Goal: Information Seeking & Learning: Find specific fact

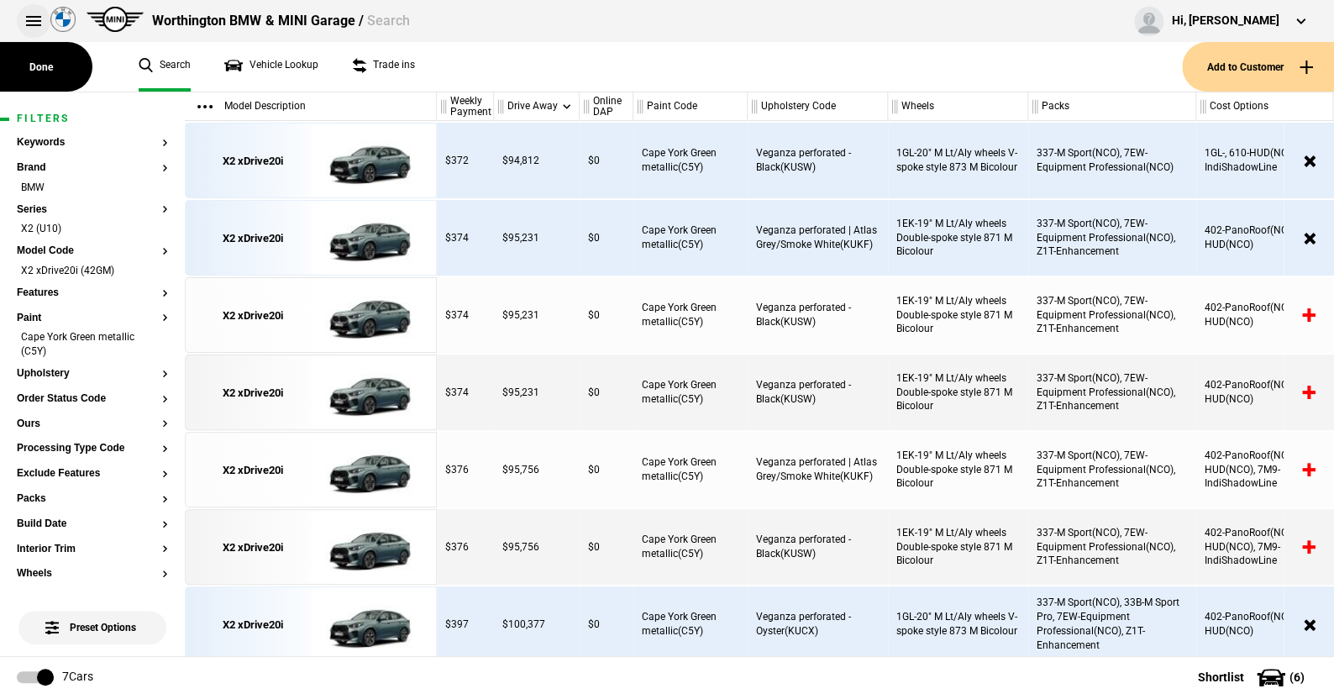
click at [28, 14] on button at bounding box center [34, 21] width 34 height 34
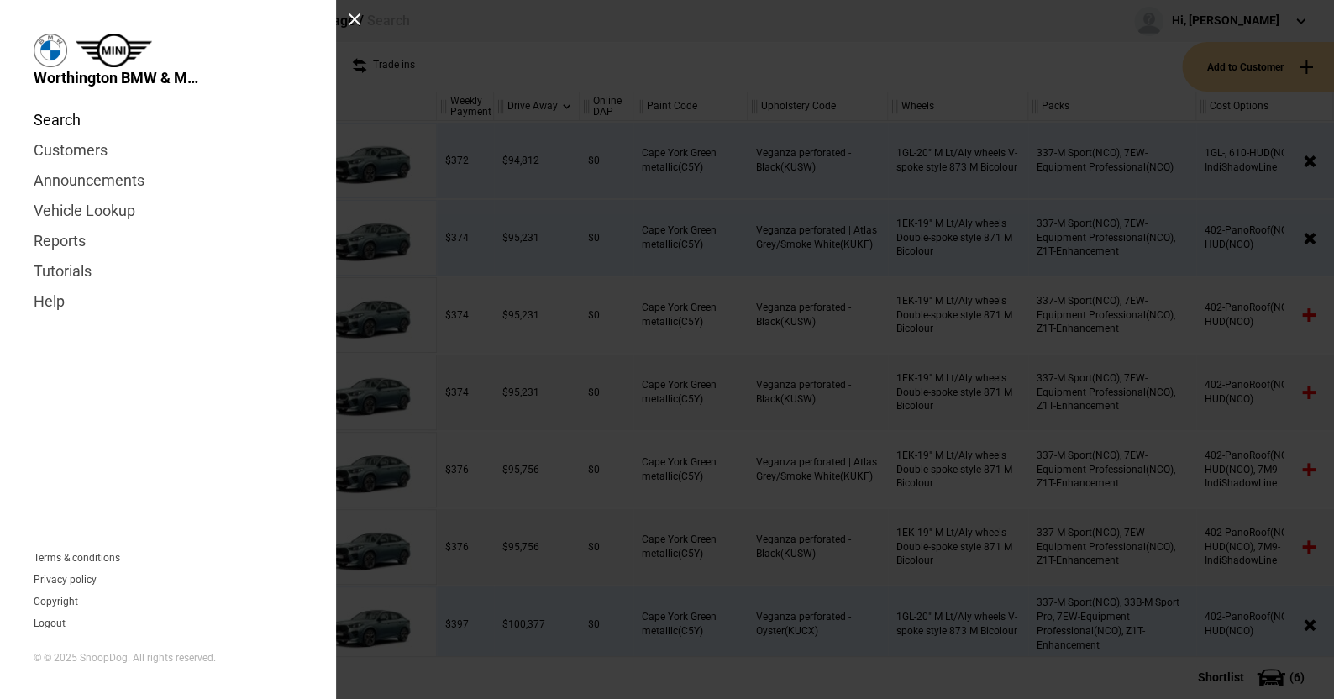
click at [48, 119] on link "Search" at bounding box center [168, 120] width 269 height 30
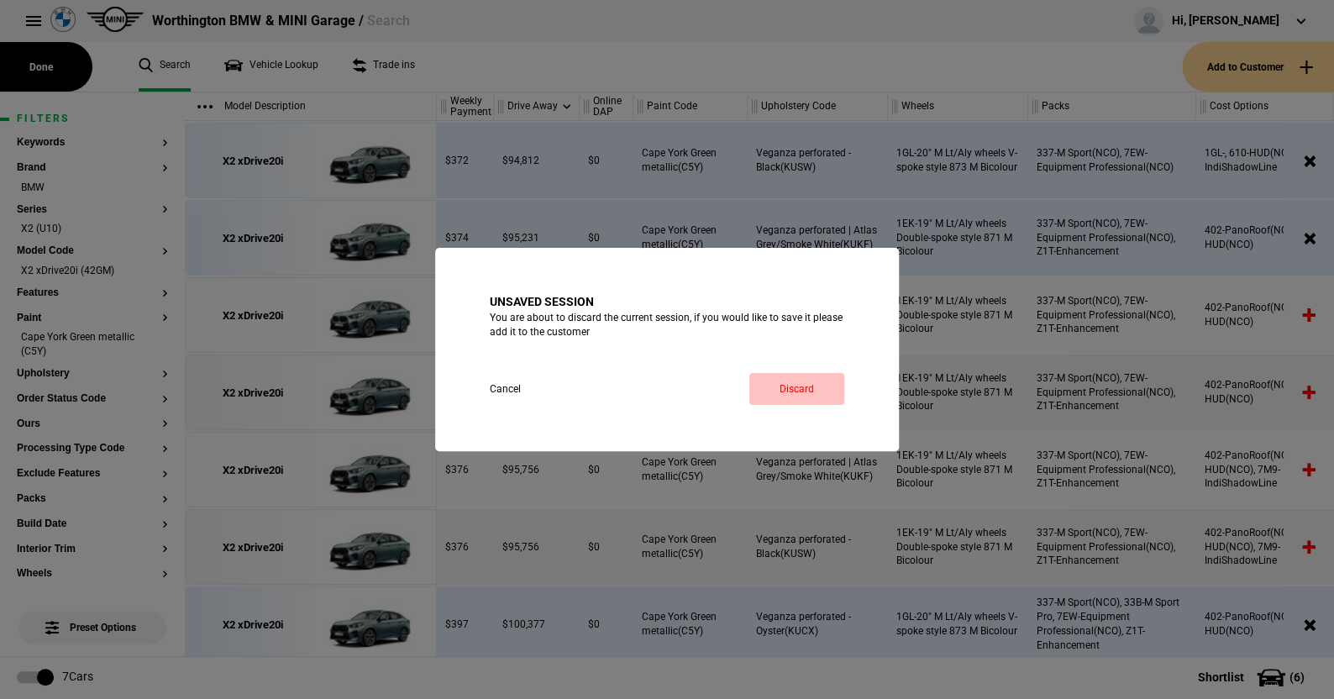
click at [796, 382] on link "Discard" at bounding box center [796, 389] width 95 height 32
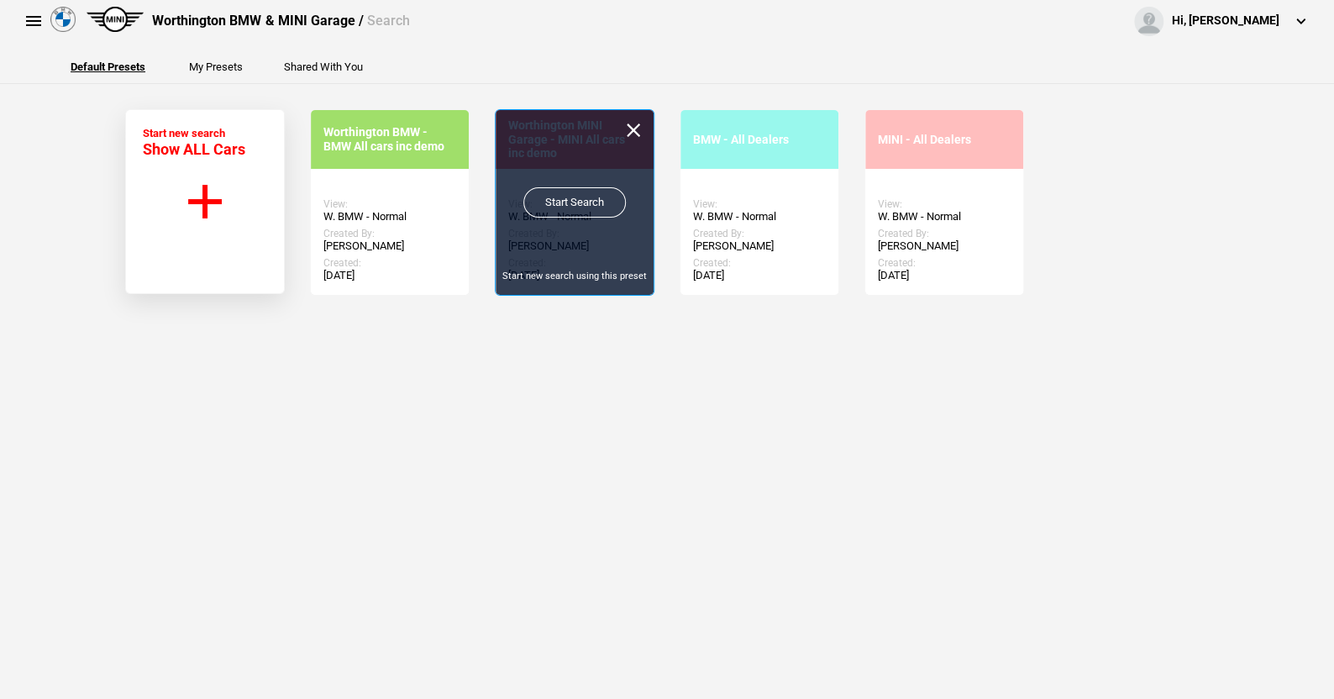
click at [561, 191] on link "Start Search" at bounding box center [574, 202] width 102 height 30
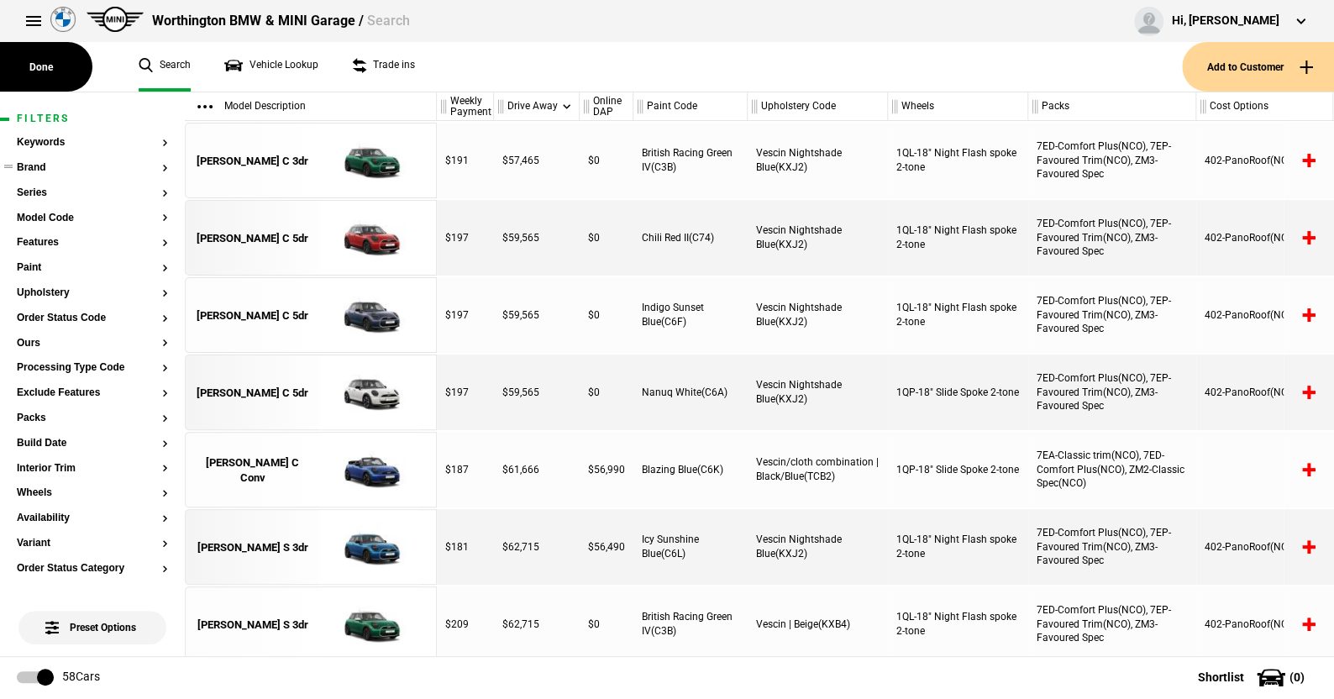
click at [45, 166] on button "Brand" at bounding box center [92, 168] width 151 height 12
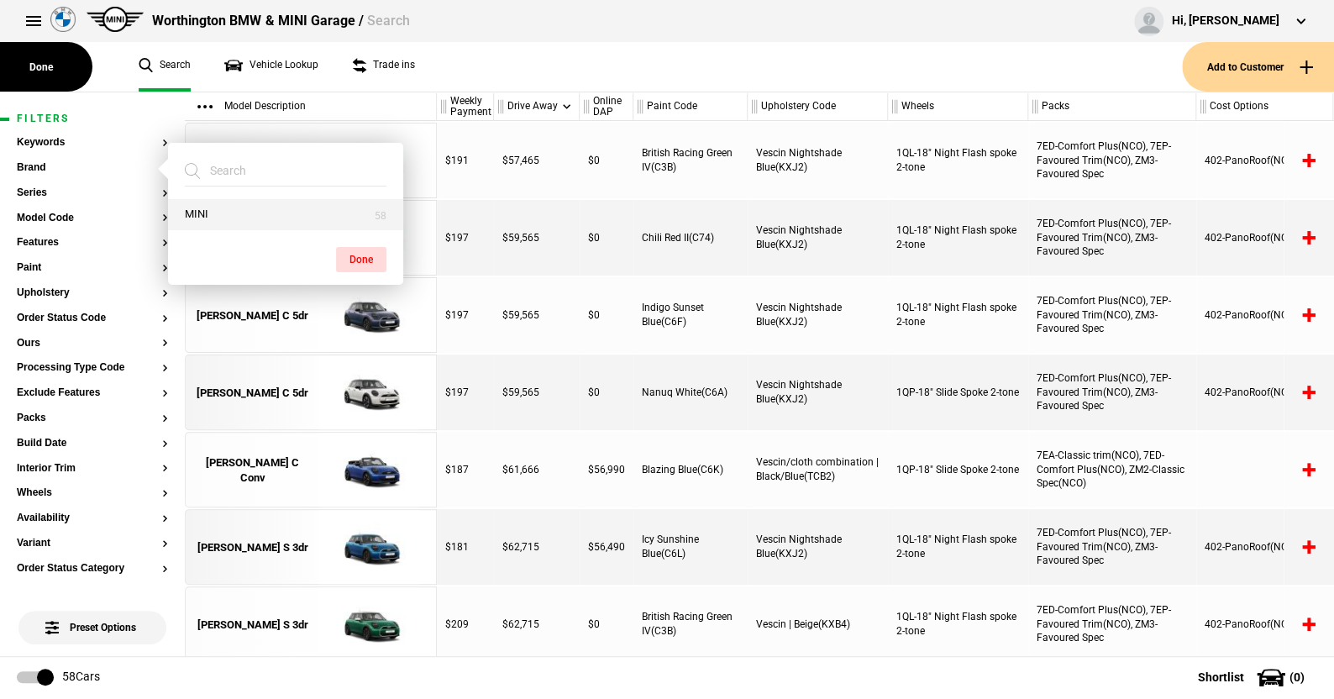
click at [220, 207] on button "MINI" at bounding box center [285, 214] width 235 height 31
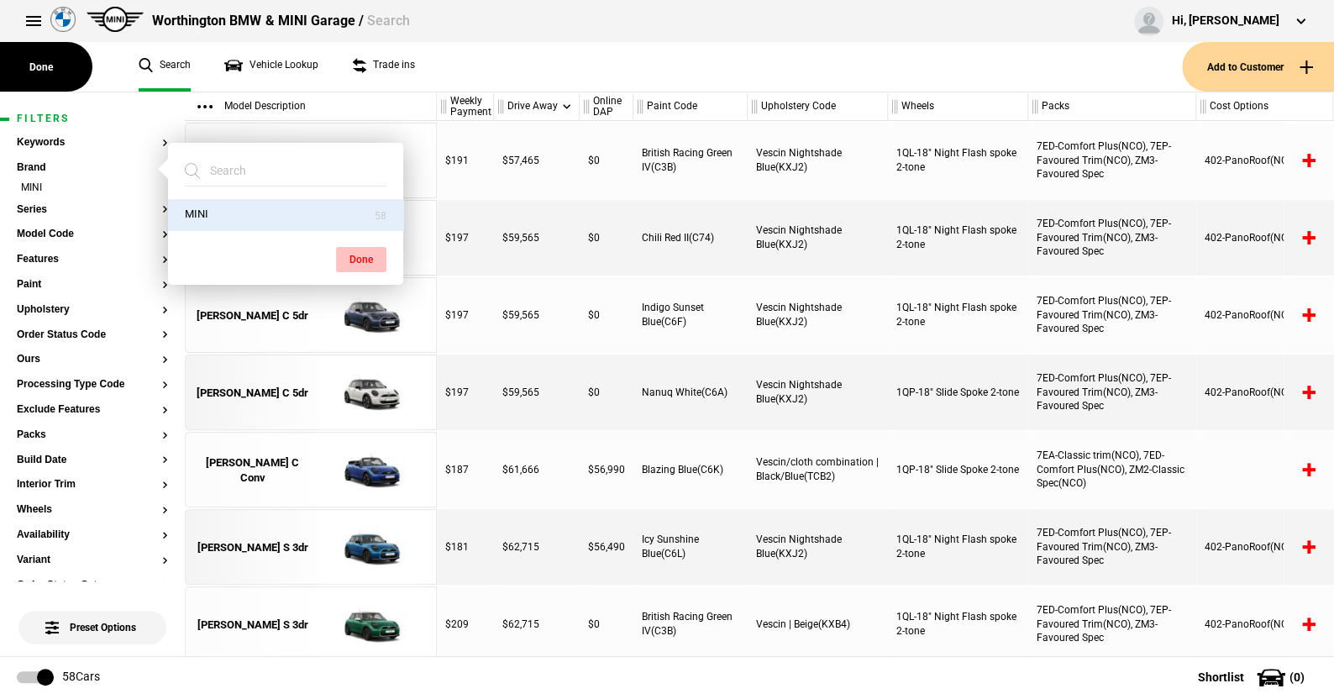
click at [373, 254] on button "Done" at bounding box center [361, 259] width 50 height 25
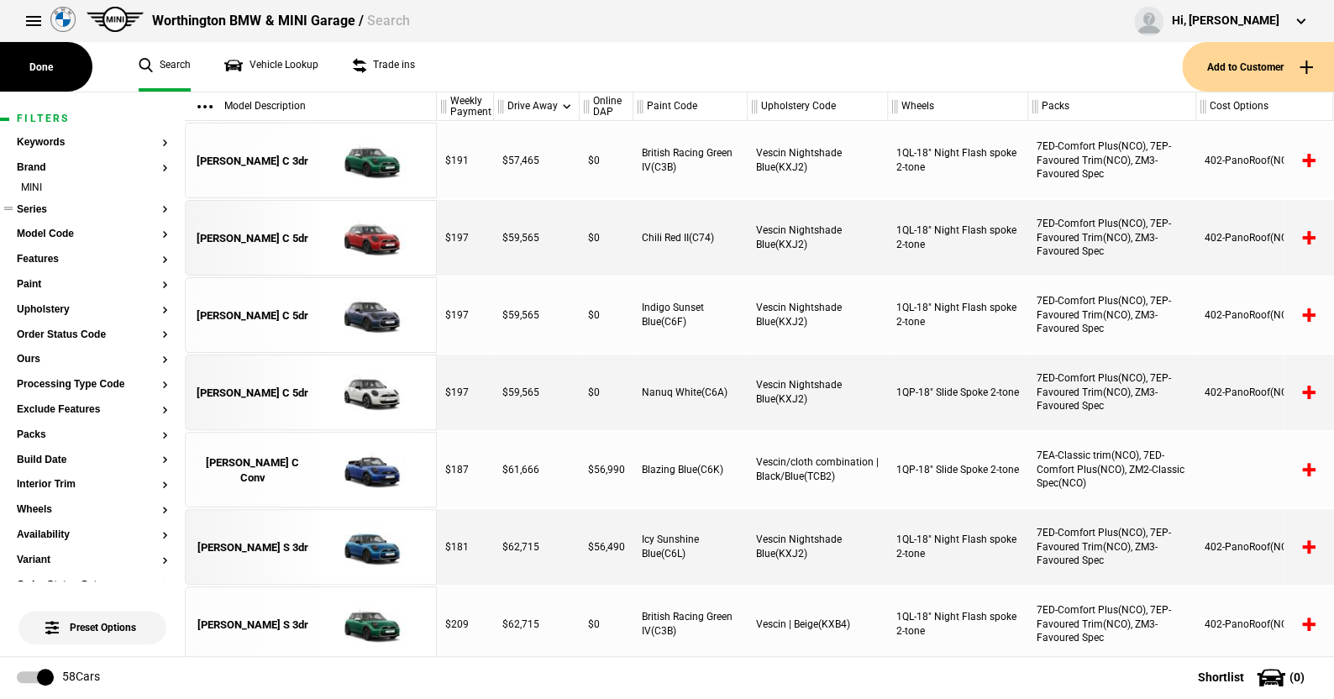
click at [46, 207] on button "Series" at bounding box center [92, 210] width 151 height 12
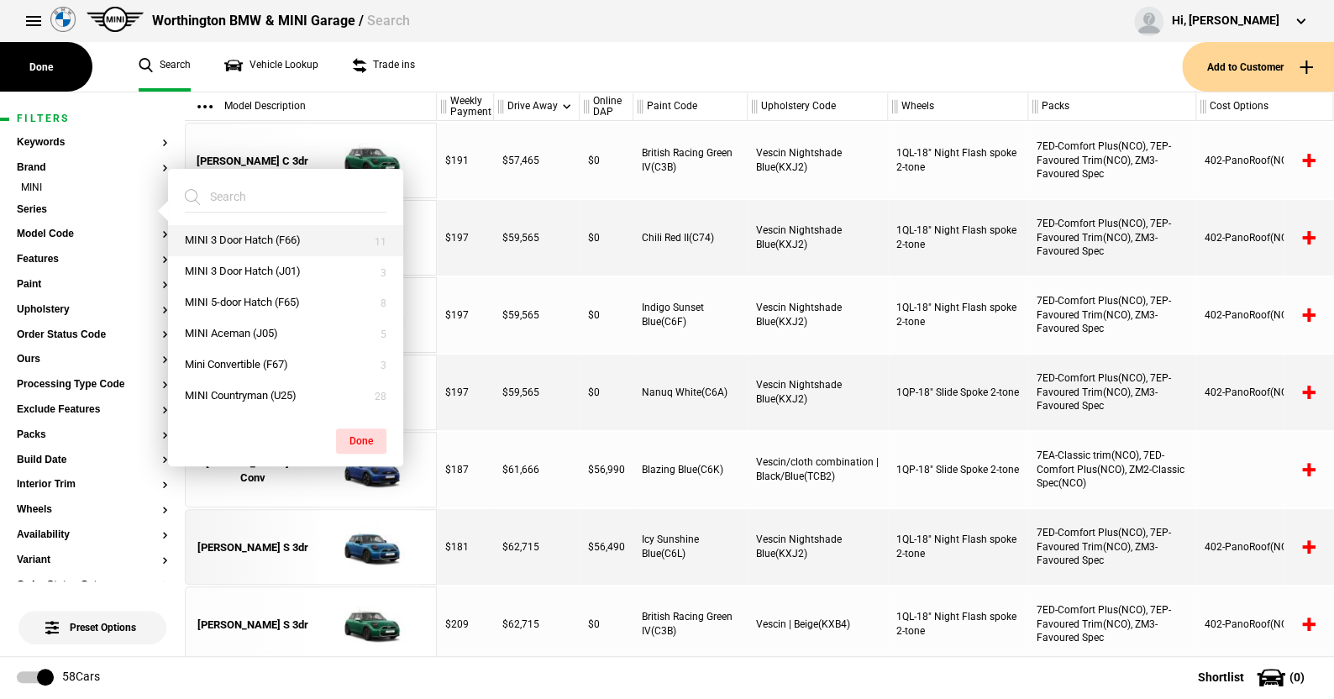
click at [249, 237] on button "MINI 3 Door Hatch (F66)" at bounding box center [285, 240] width 235 height 31
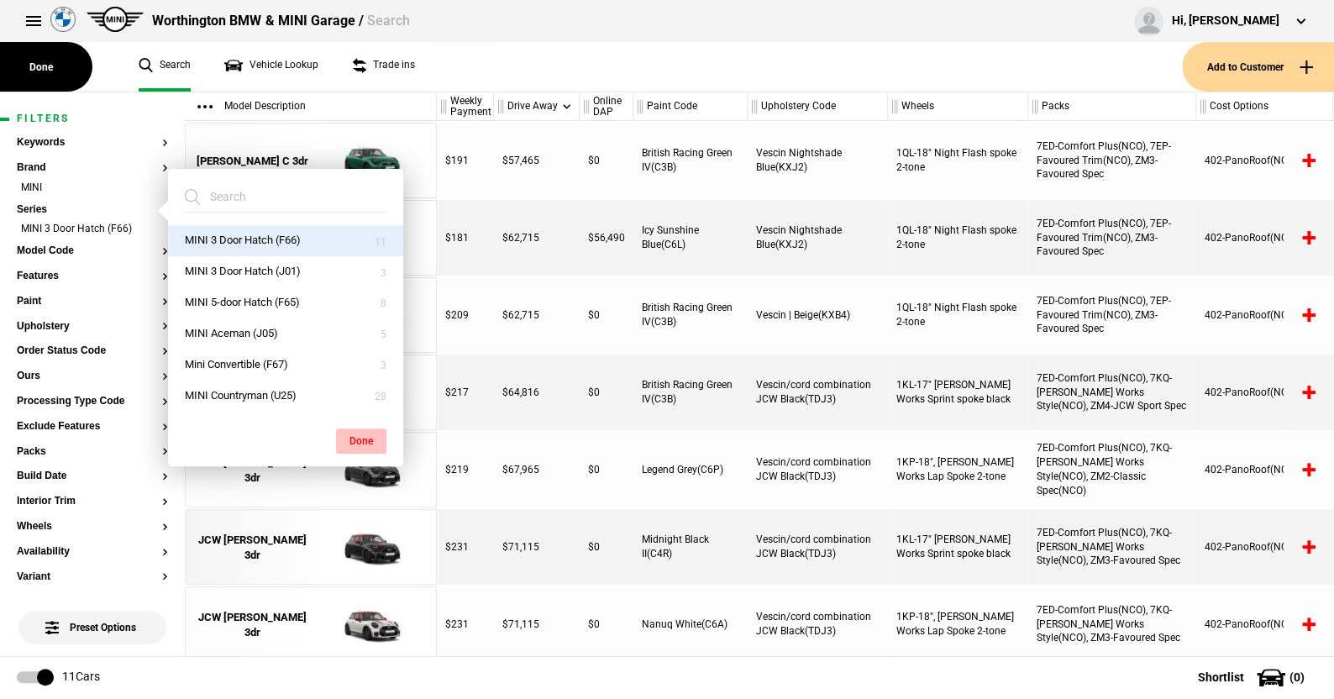
click at [363, 433] on button "Done" at bounding box center [361, 440] width 50 height 25
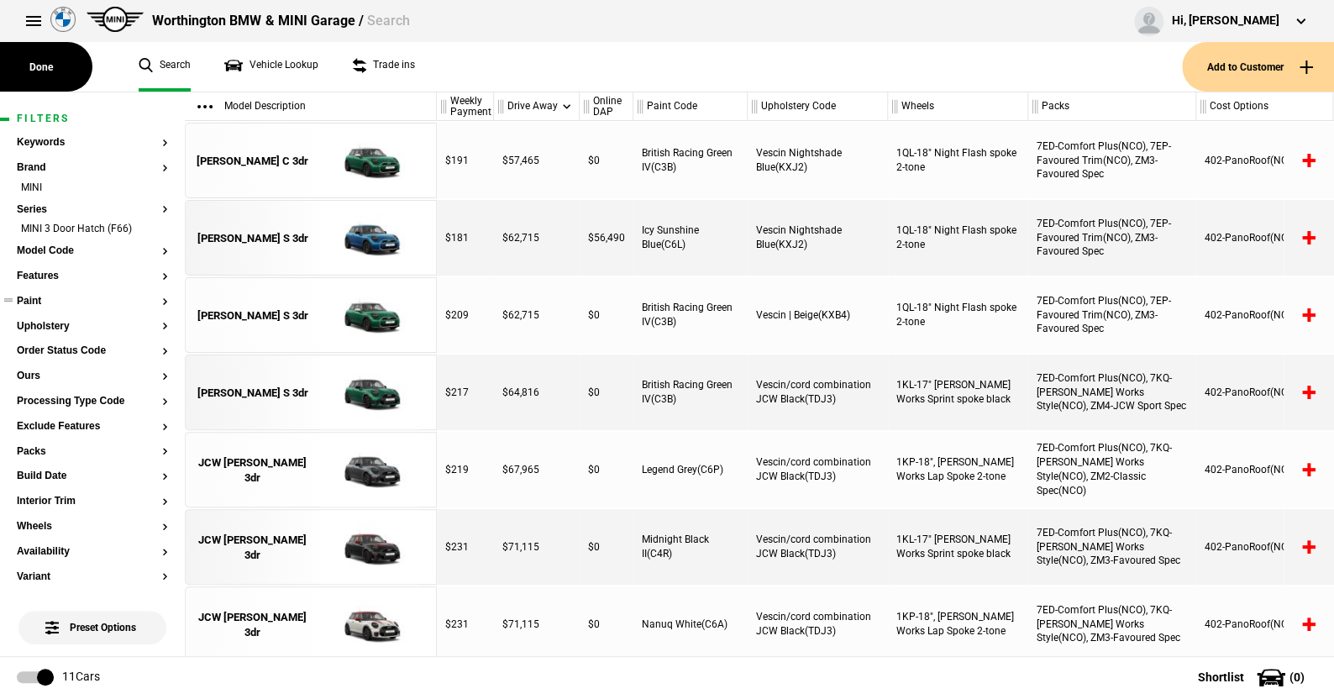
click at [39, 303] on button "Paint" at bounding box center [92, 302] width 151 height 12
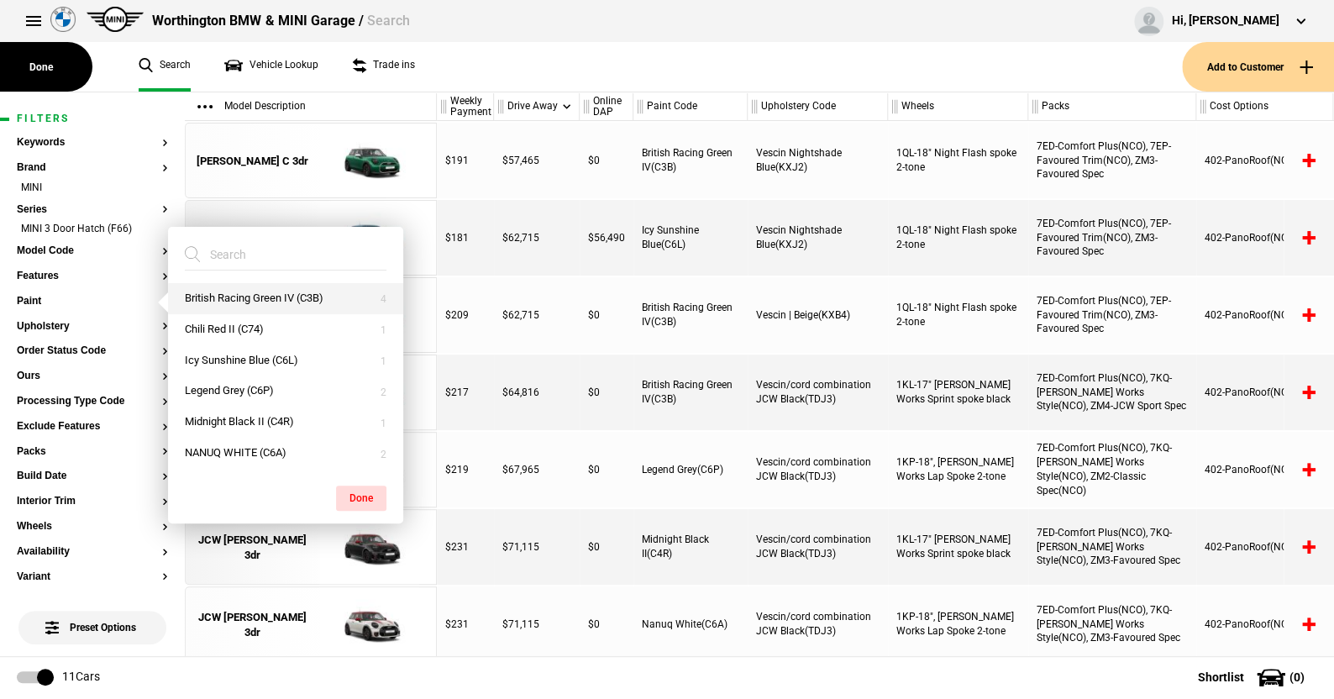
click at [249, 300] on button "British Racing Green IV (C3B)" at bounding box center [285, 298] width 235 height 31
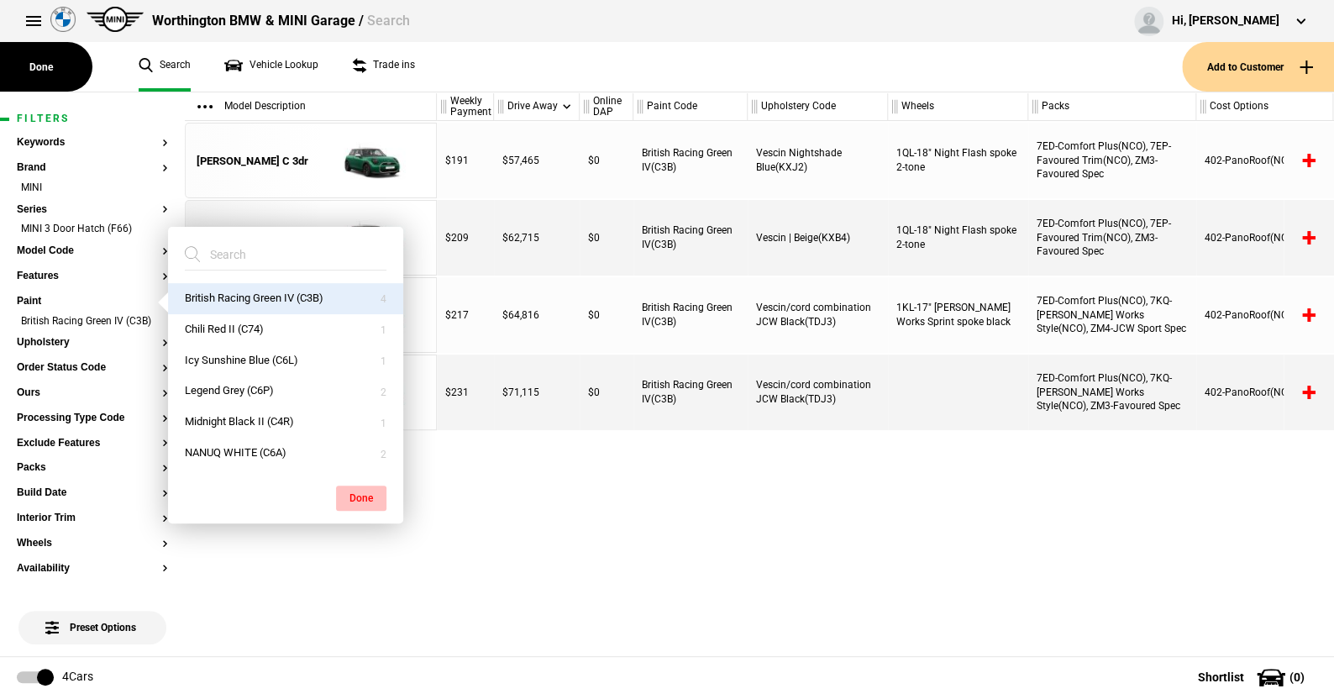
click at [364, 490] on button "Done" at bounding box center [361, 497] width 50 height 25
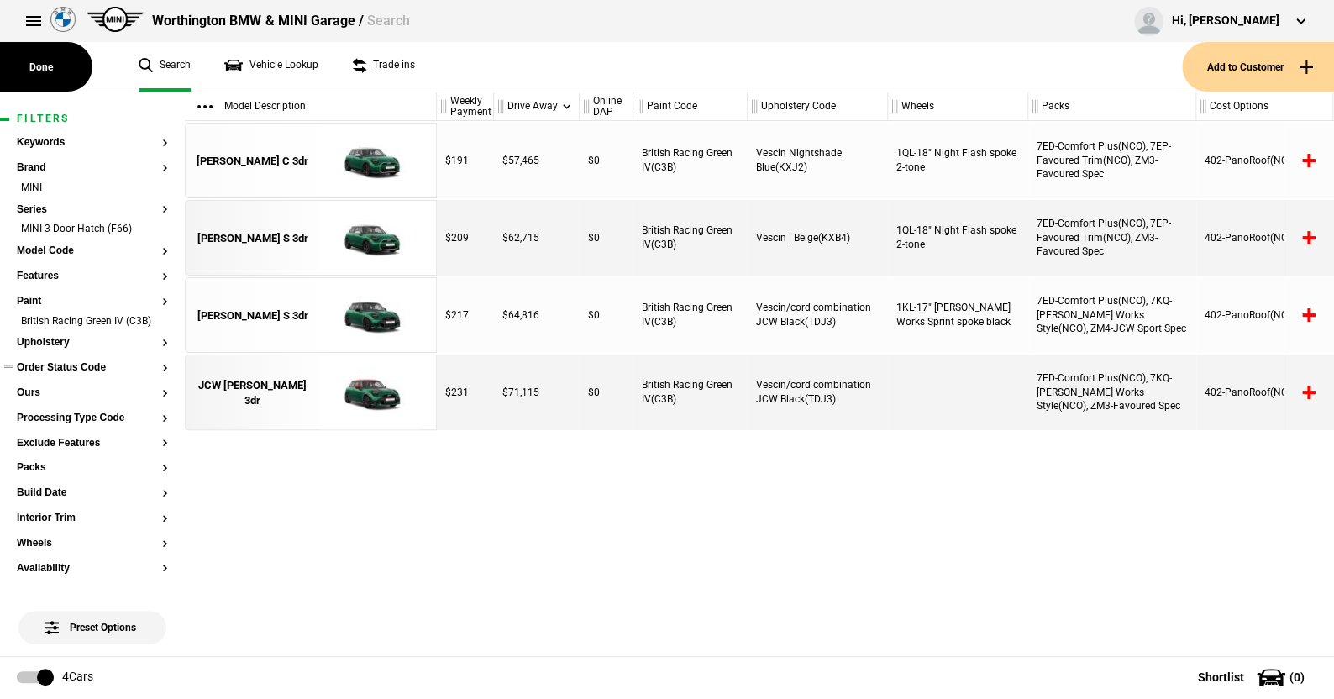
click at [66, 374] on button "Order Status Code" at bounding box center [92, 368] width 151 height 12
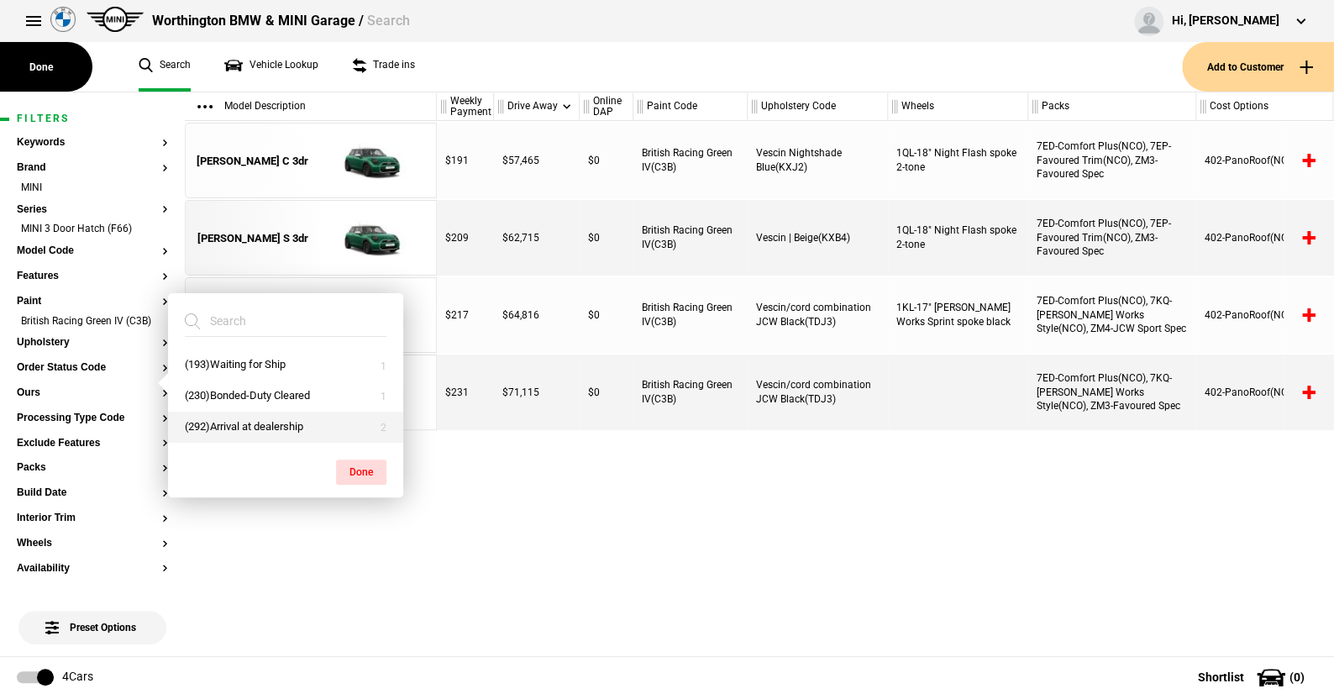
click at [225, 422] on button "(292)Arrival at dealership" at bounding box center [285, 427] width 235 height 31
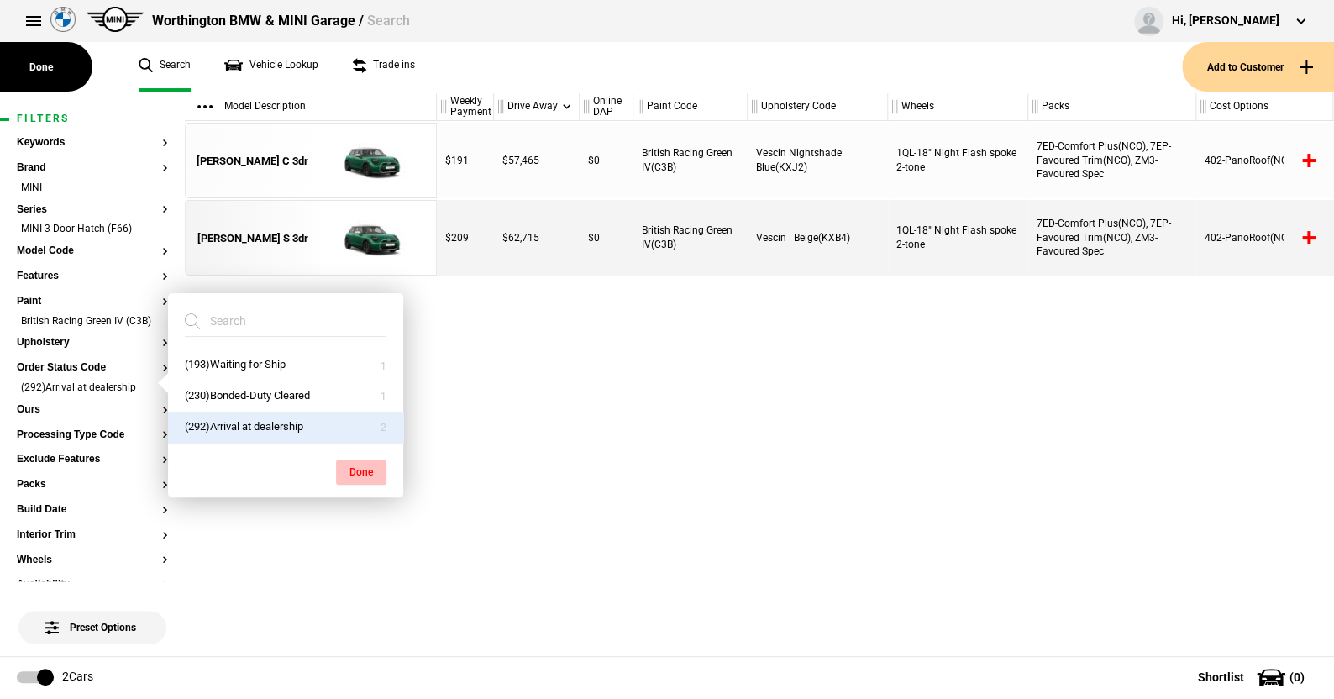
click at [355, 467] on button "Done" at bounding box center [361, 471] width 50 height 25
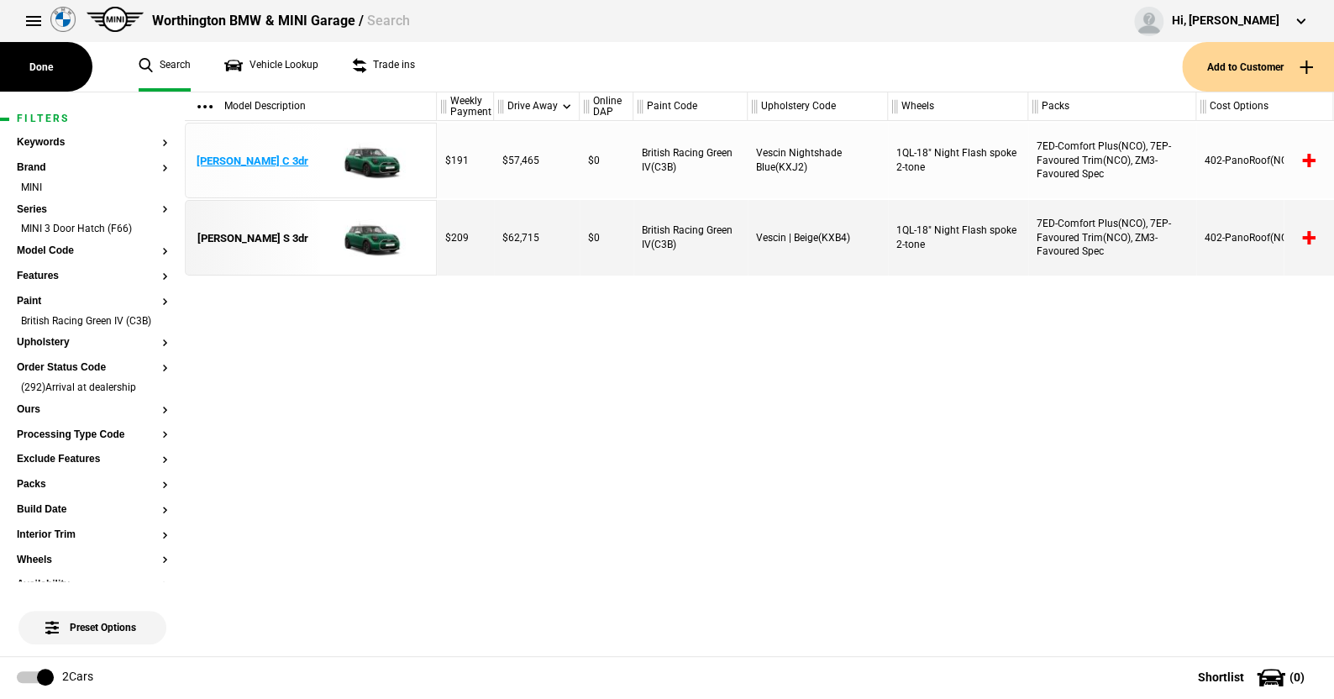
click at [370, 154] on img at bounding box center [369, 161] width 117 height 76
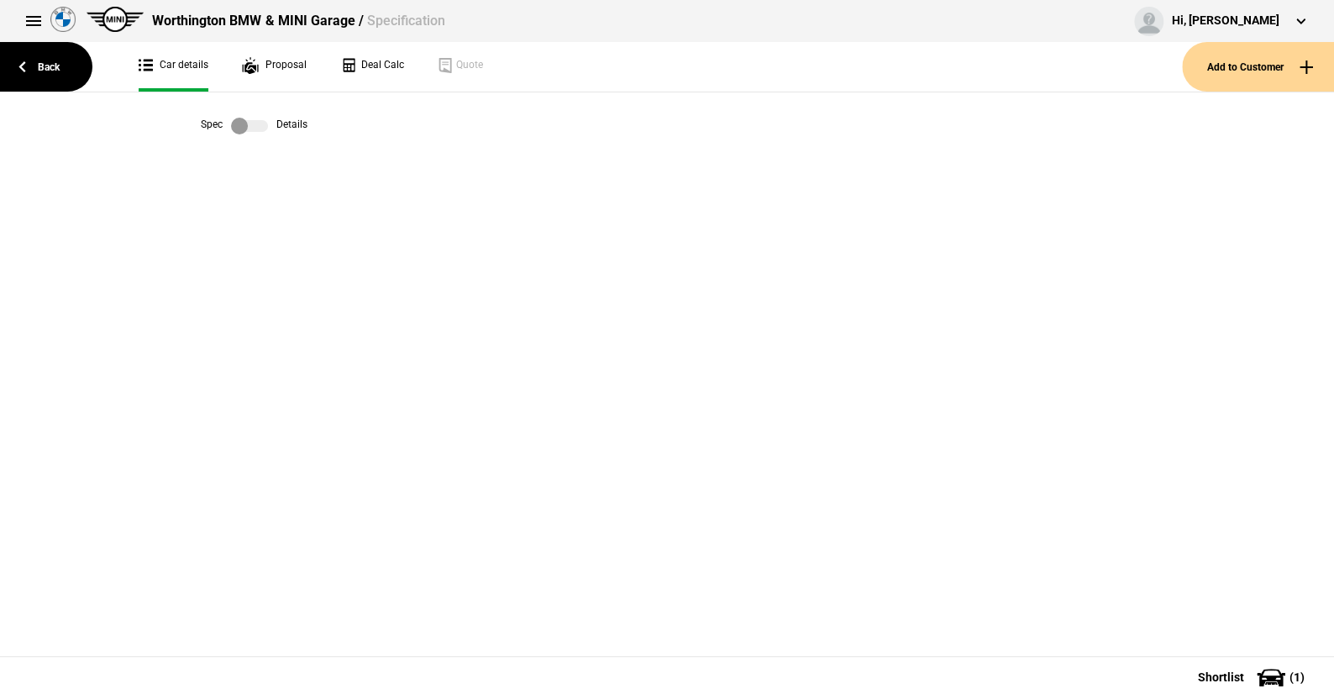
click at [266, 123] on label at bounding box center [249, 126] width 37 height 17
click at [237, 123] on label at bounding box center [249, 126] width 37 height 17
click at [46, 64] on link "Back" at bounding box center [46, 67] width 92 height 50
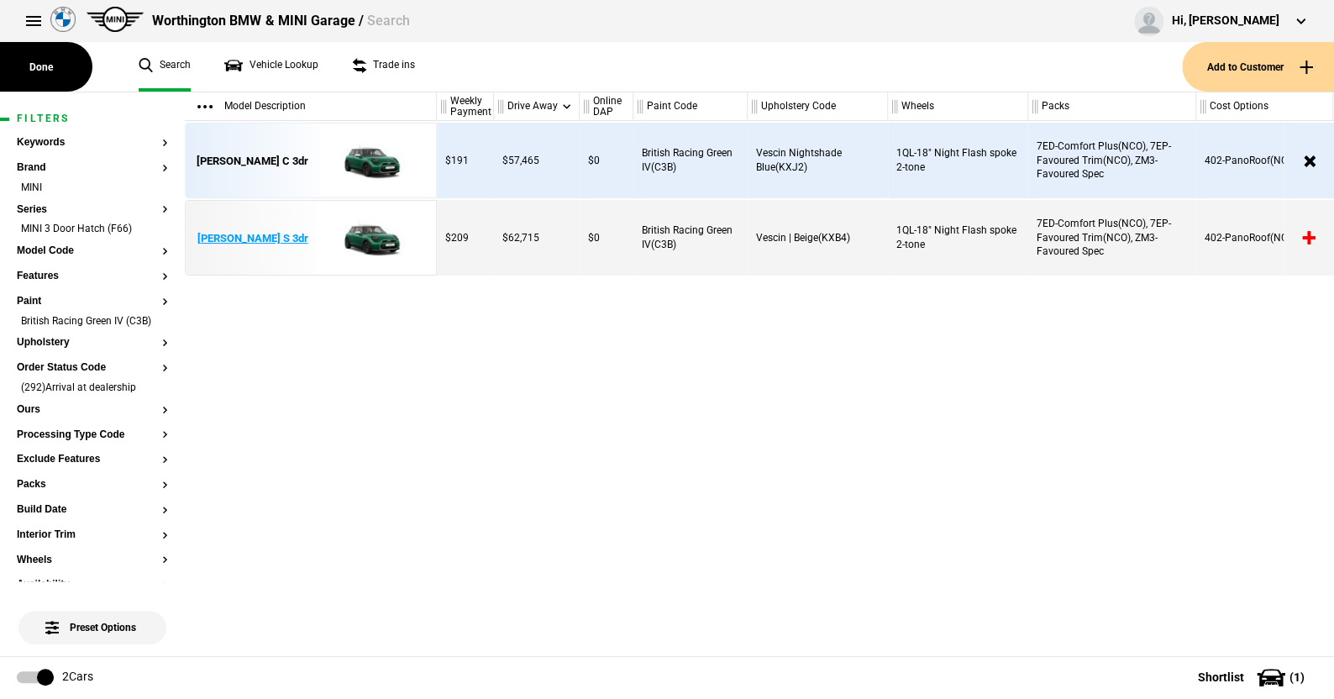
click at [362, 229] on img at bounding box center [369, 239] width 117 height 76
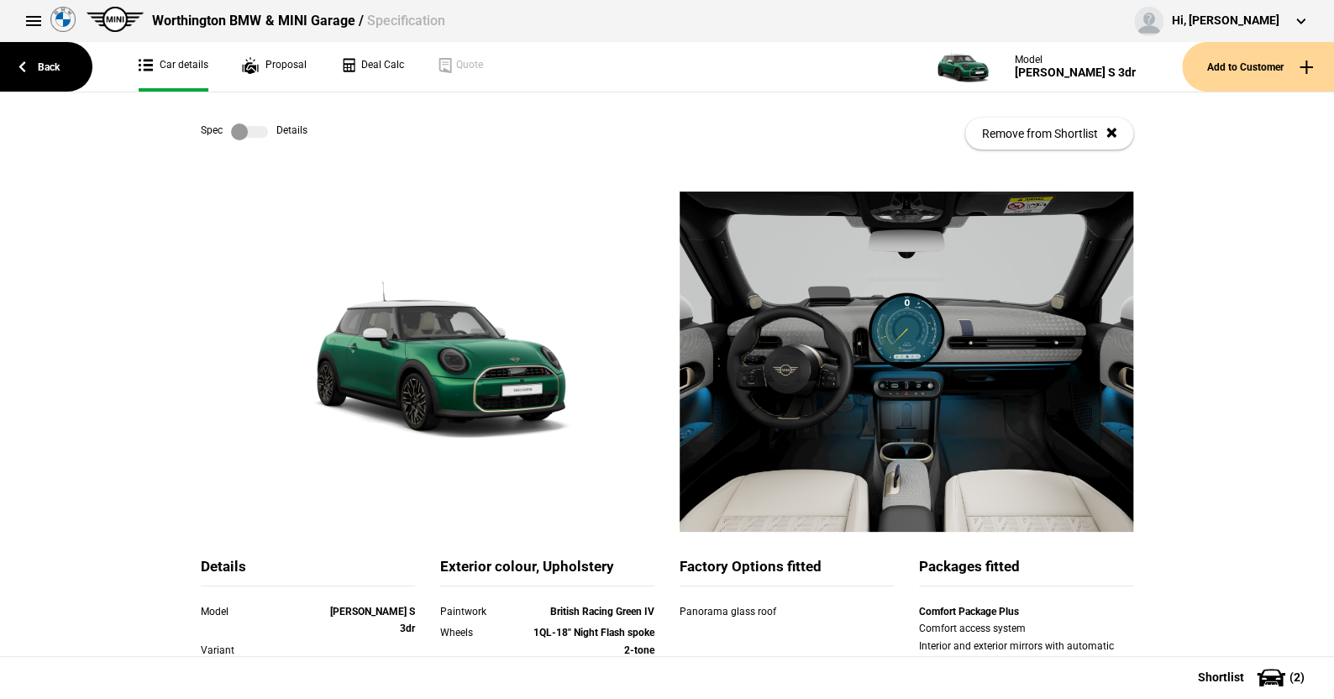
click at [251, 134] on label at bounding box center [249, 131] width 37 height 17
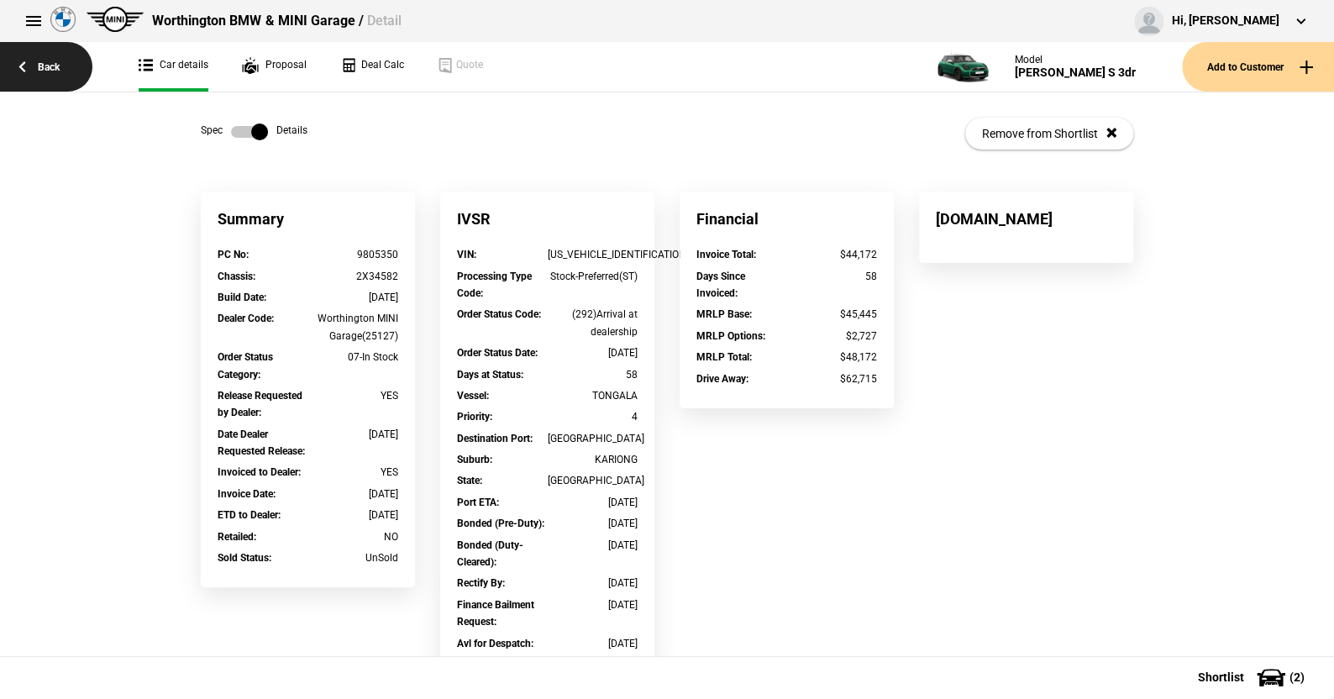
click at [42, 66] on link "Back" at bounding box center [46, 67] width 92 height 50
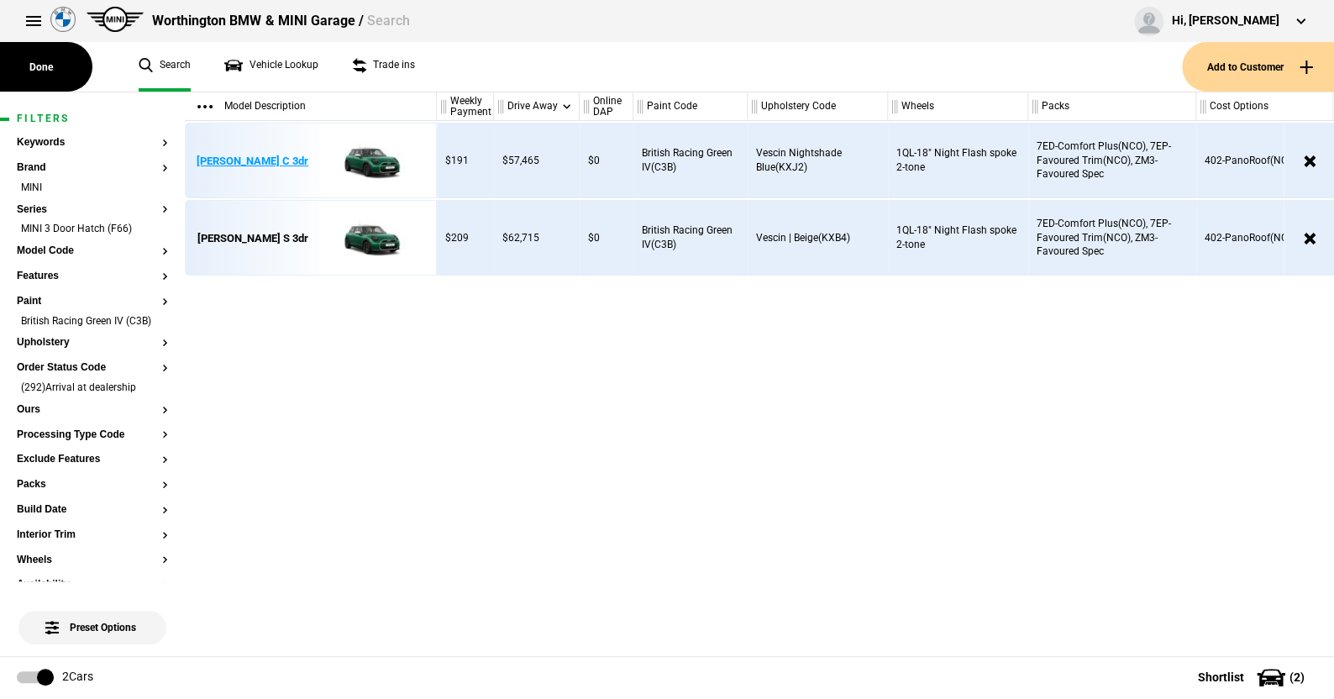
click at [375, 151] on img at bounding box center [369, 161] width 117 height 76
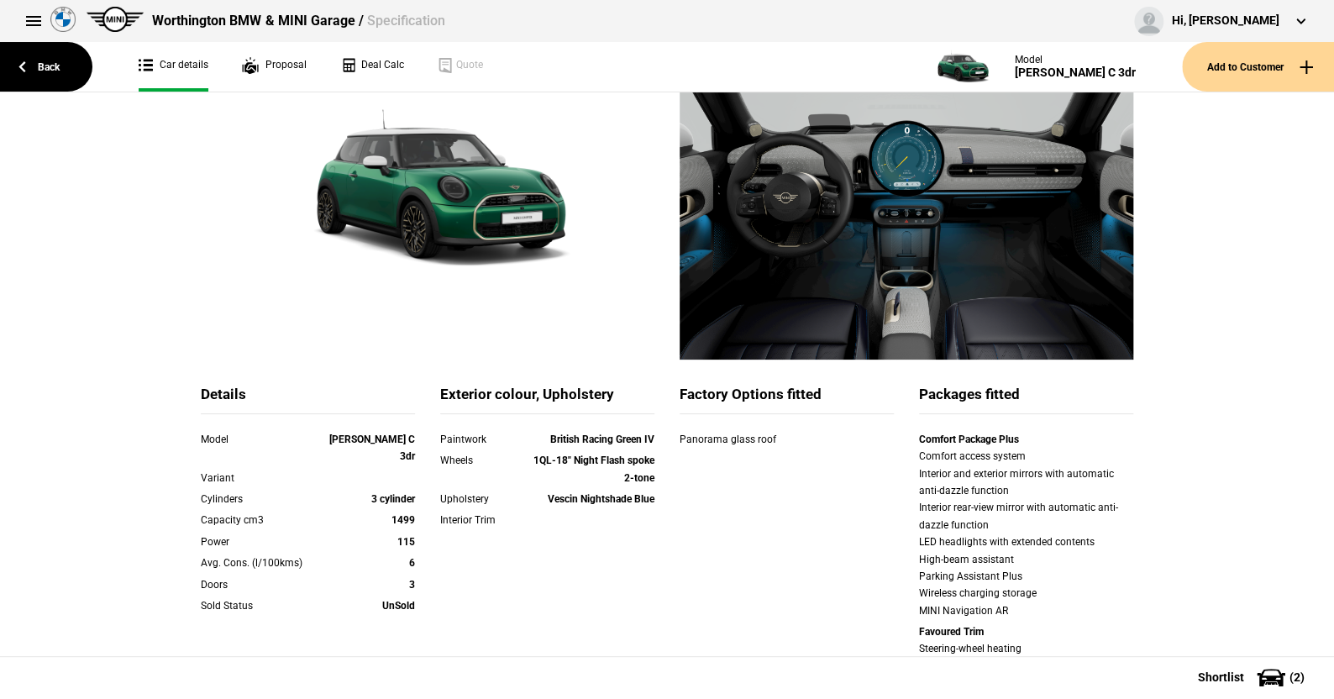
scroll to position [168, 0]
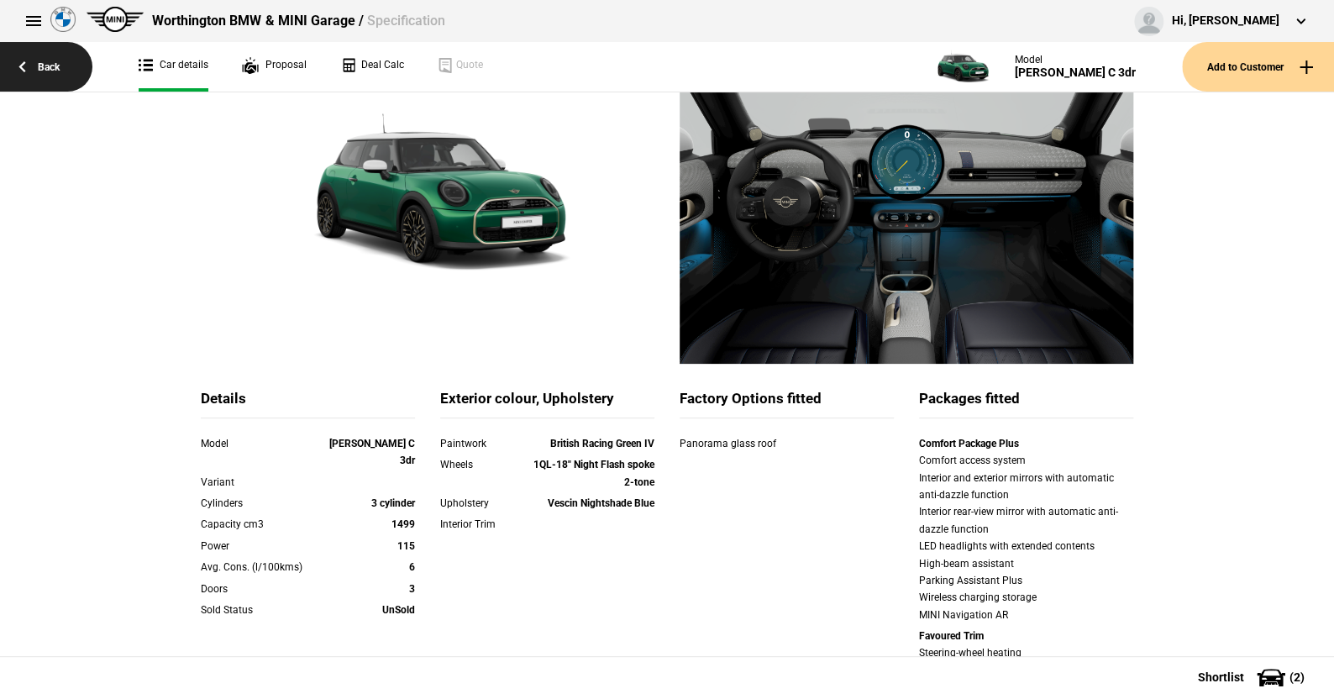
click at [47, 63] on link "Back" at bounding box center [46, 67] width 92 height 50
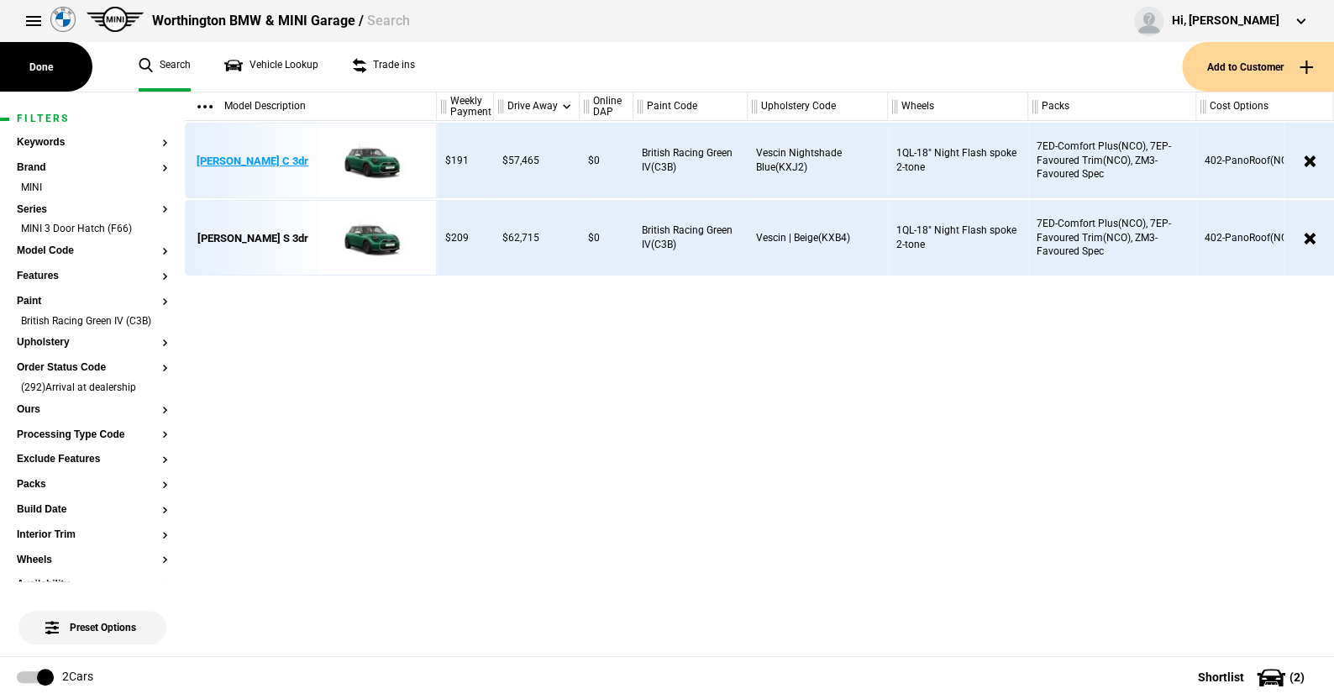
click at [368, 156] on img at bounding box center [369, 161] width 117 height 76
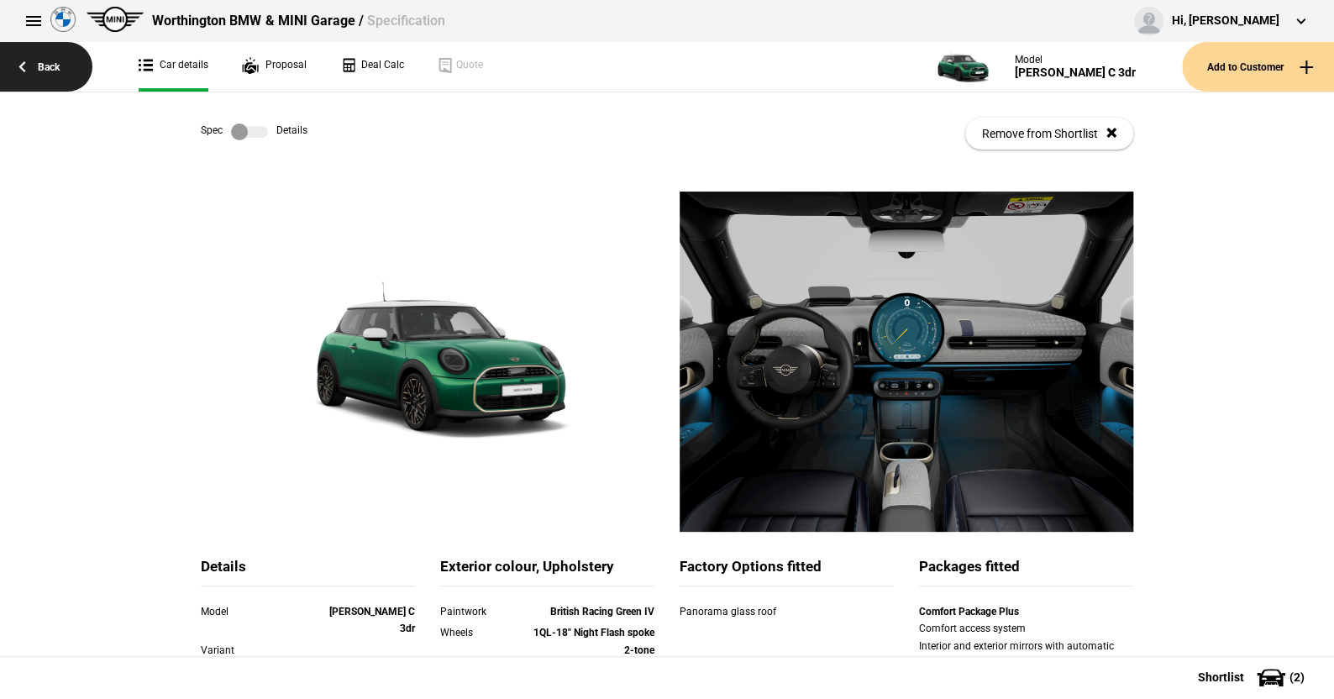
click at [50, 63] on link "Back" at bounding box center [46, 67] width 92 height 50
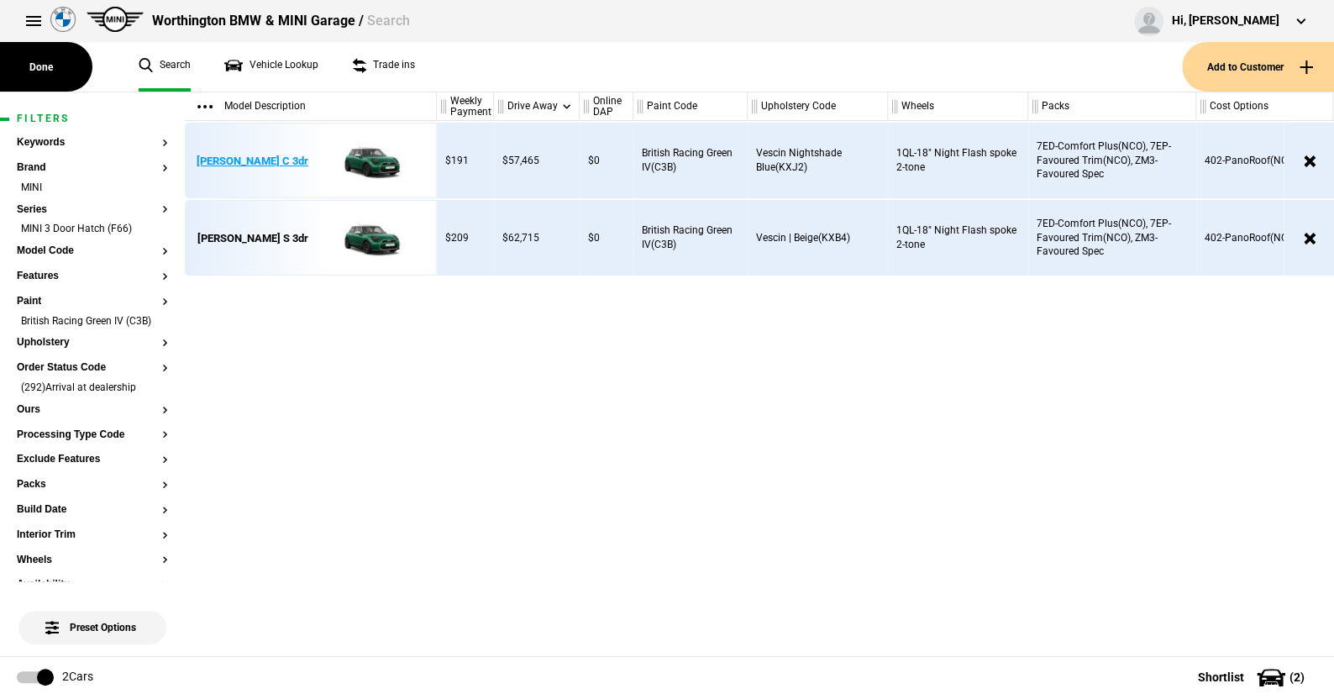
click at [368, 157] on img at bounding box center [369, 161] width 117 height 76
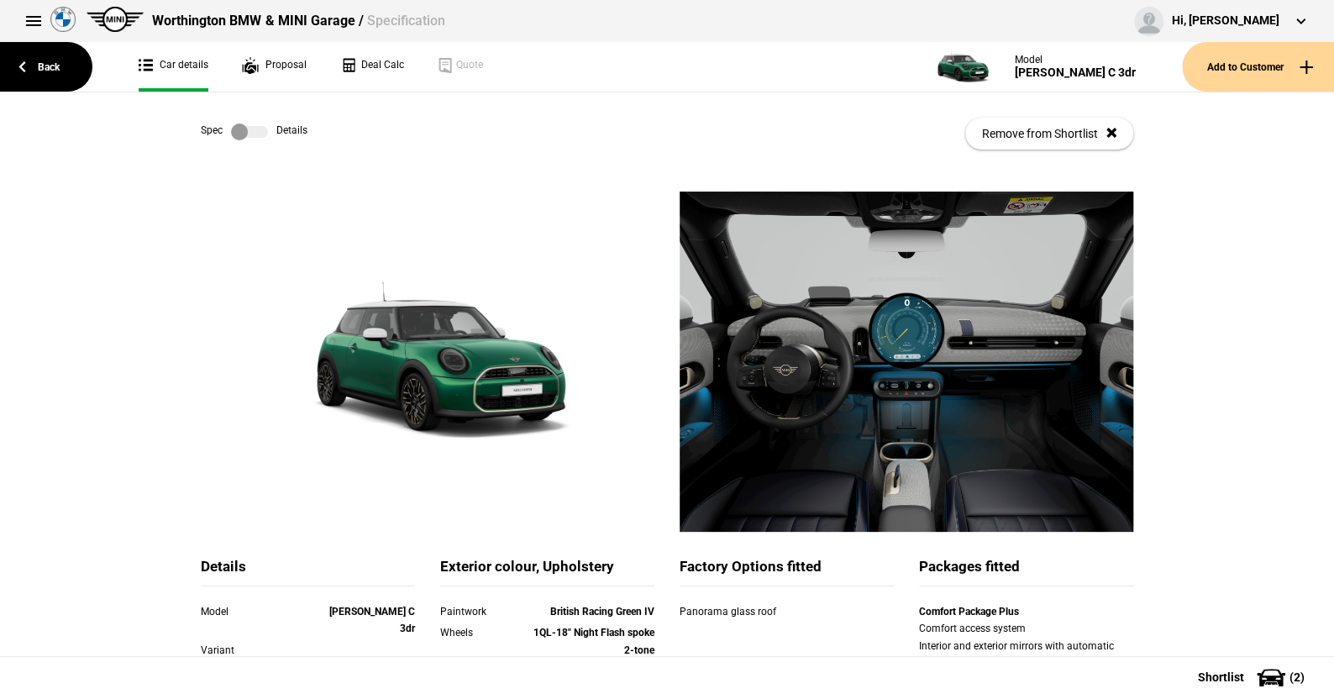
click at [263, 129] on link at bounding box center [250, 131] width 54 height 17
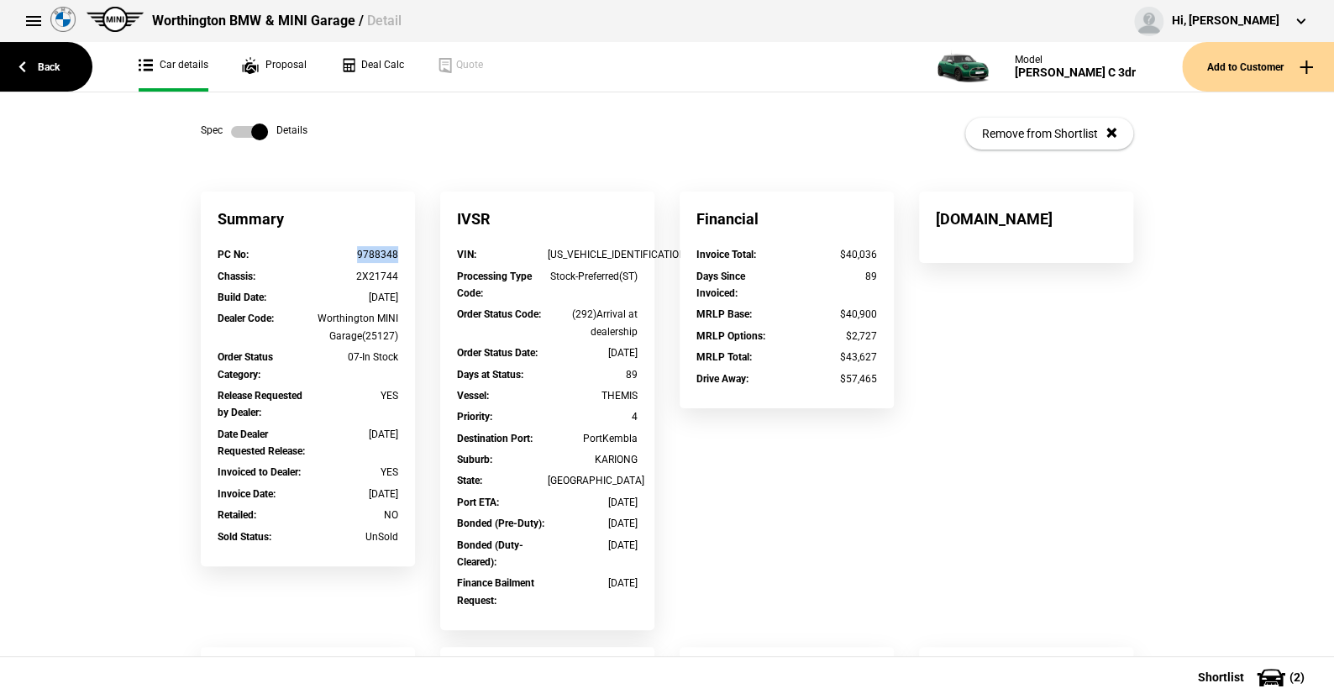
drag, startPoint x: 402, startPoint y: 257, endPoint x: 348, endPoint y: 257, distance: 54.6
click at [348, 257] on div "PC No : 9788348" at bounding box center [308, 256] width 206 height 21
copy div "9788348"
click at [231, 129] on label at bounding box center [249, 131] width 37 height 17
